Goal: Check status: Check status

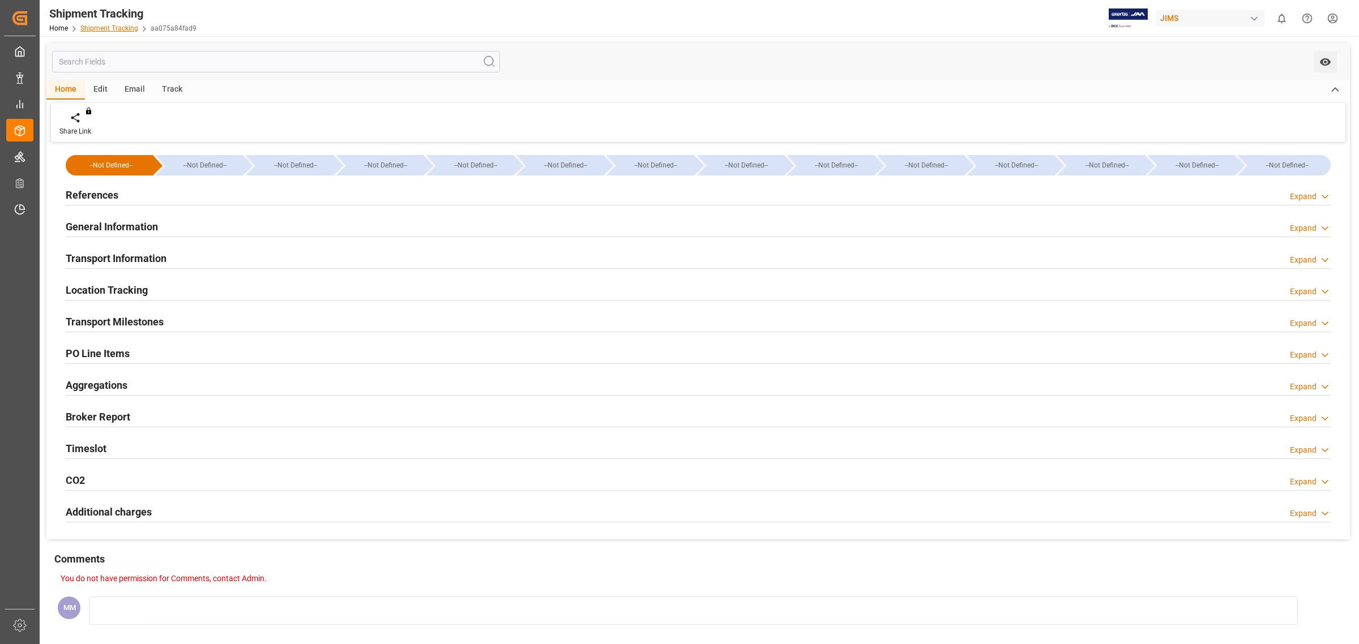
click at [95, 24] on link "Shipment Tracking" at bounding box center [109, 28] width 58 height 8
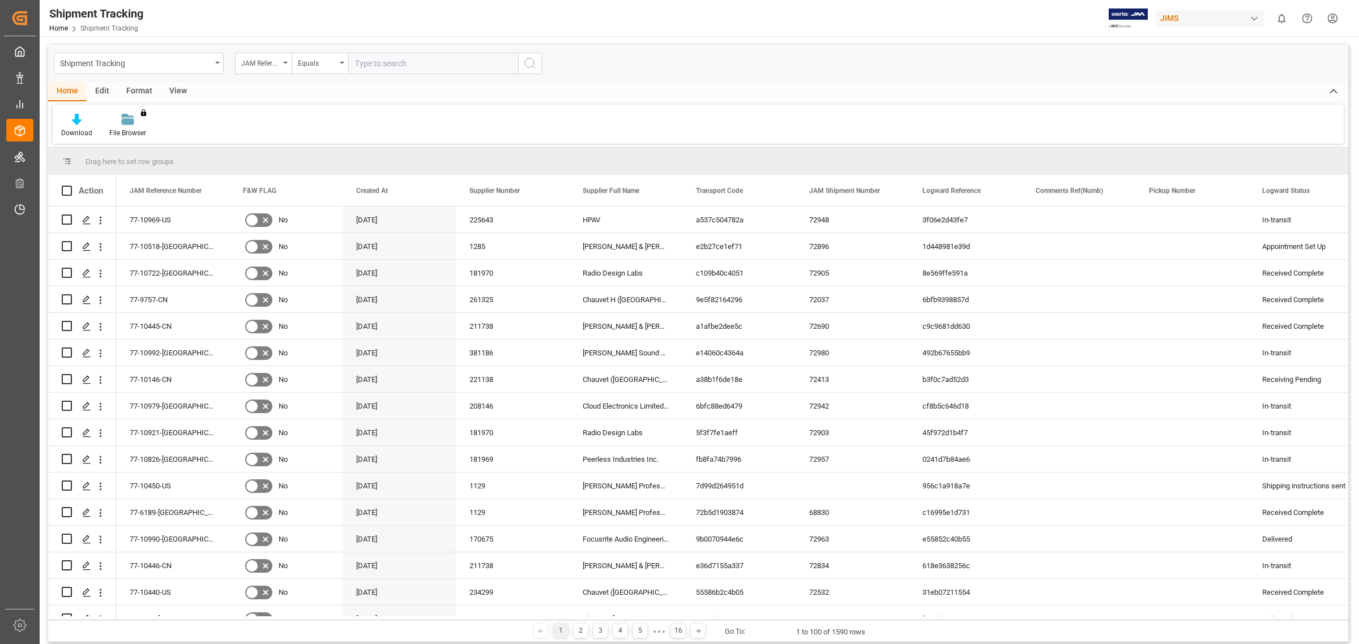
click at [358, 66] on input "text" at bounding box center [433, 64] width 170 height 22
type input "77-10886-US"
click at [523, 61] on icon "search button" at bounding box center [530, 64] width 14 height 14
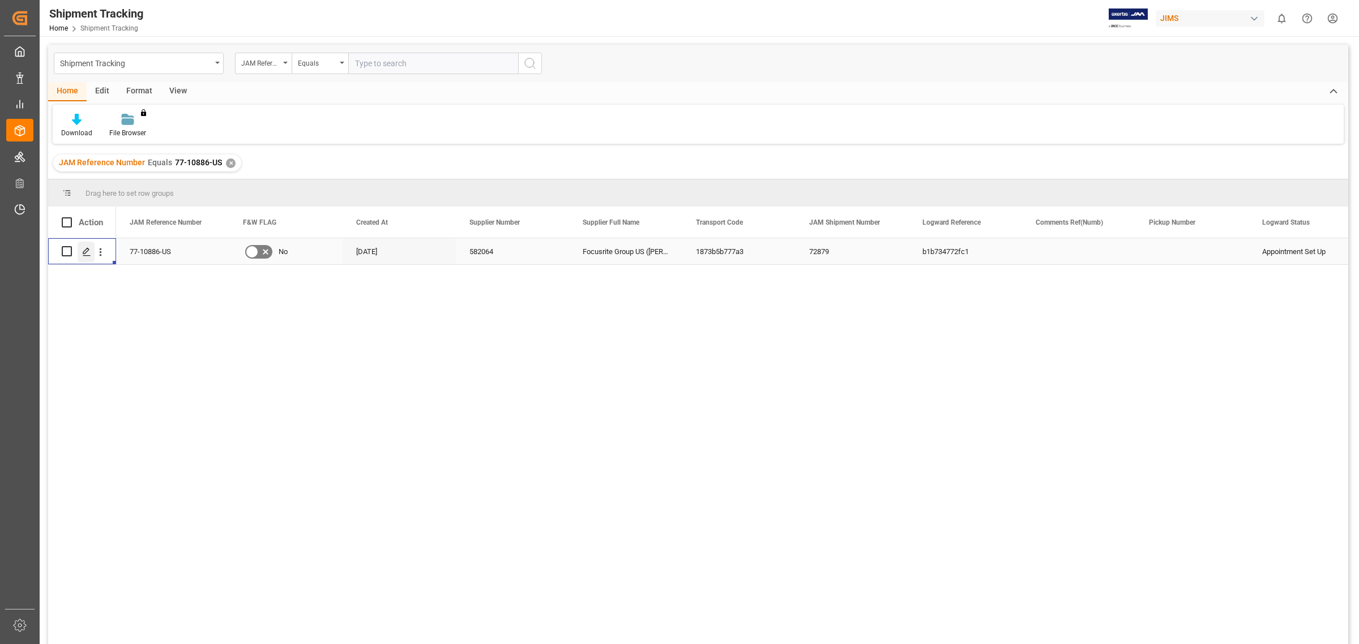
click at [84, 247] on icon "Press SPACE to select this row." at bounding box center [86, 251] width 9 height 9
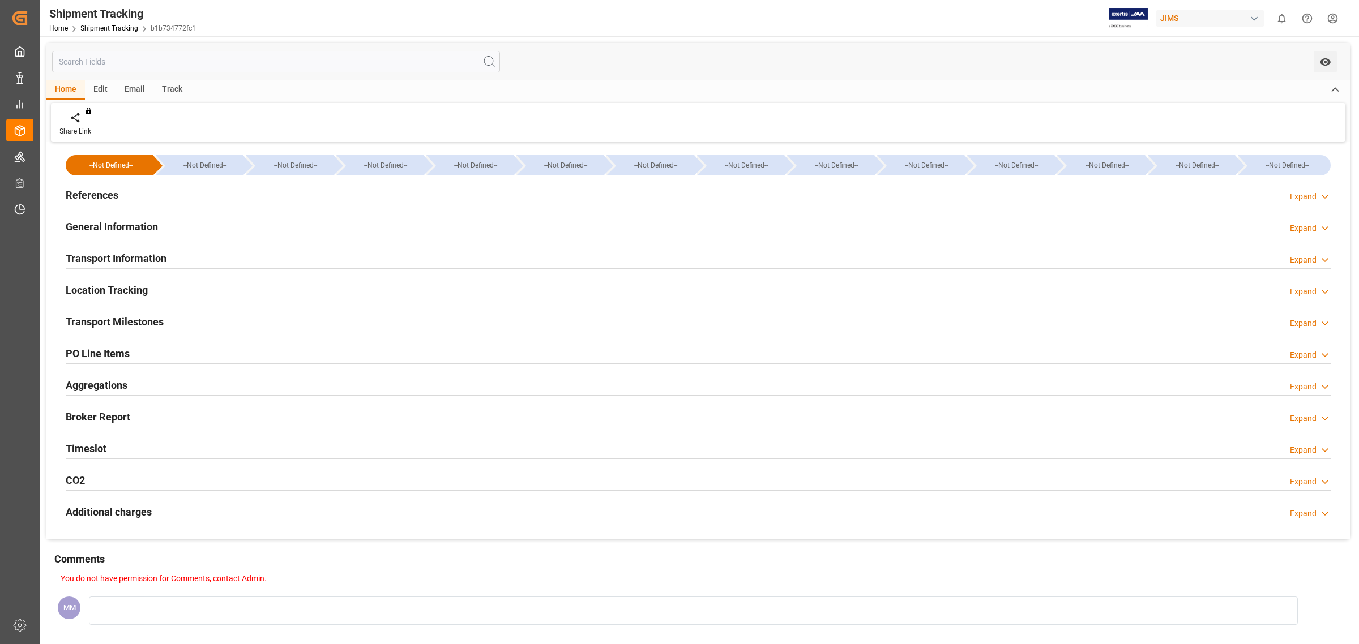
type input "[DATE] 07:00"
type input "[DATE] 13:03"
click at [101, 447] on h2 "Timeslot" at bounding box center [86, 448] width 41 height 15
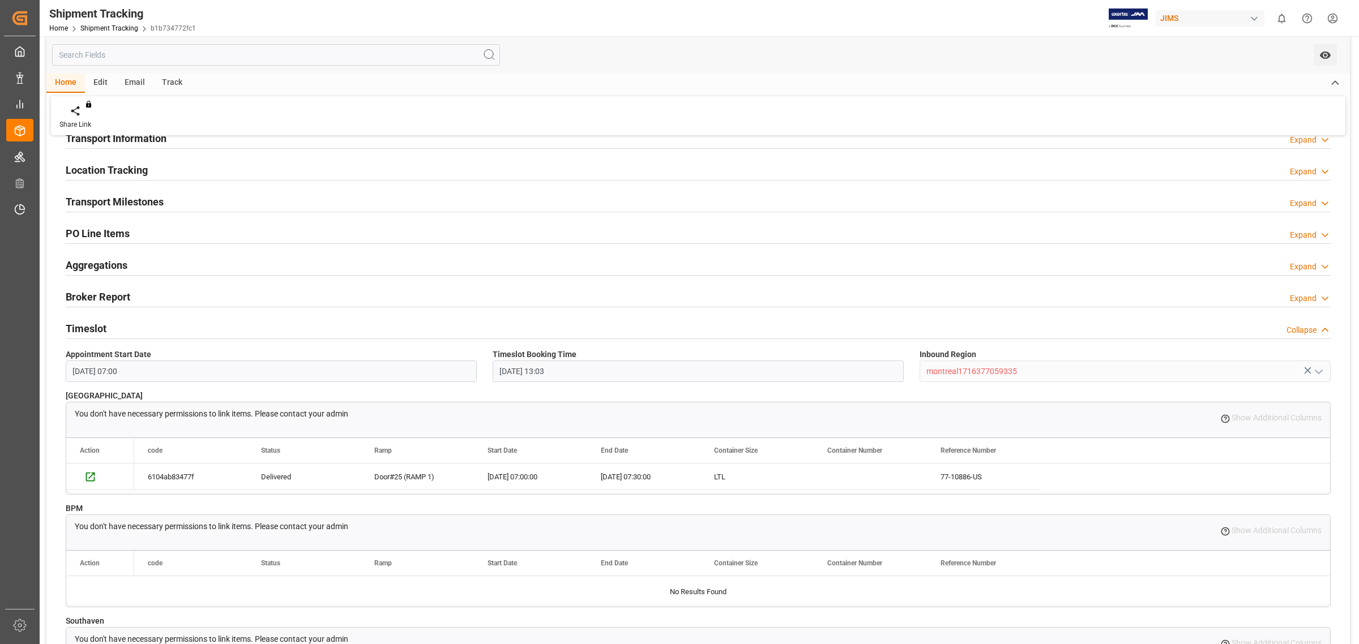
scroll to position [142, 0]
